Goal: Task Accomplishment & Management: Manage account settings

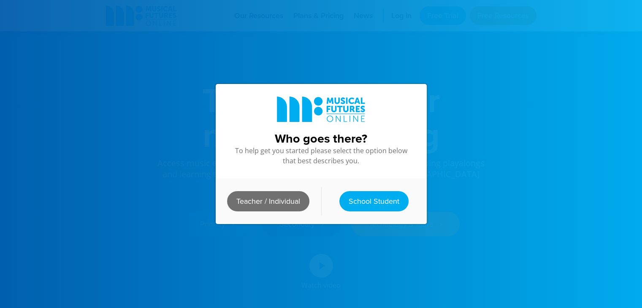
click at [273, 196] on link "Teacher / Individual" at bounding box center [268, 201] width 82 height 20
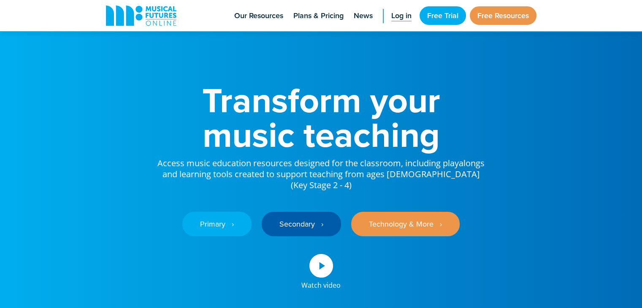
click at [402, 15] on span "Log in" at bounding box center [401, 15] width 20 height 11
click at [396, 16] on span "Log in" at bounding box center [401, 15] width 20 height 11
